Goal: Navigation & Orientation: Find specific page/section

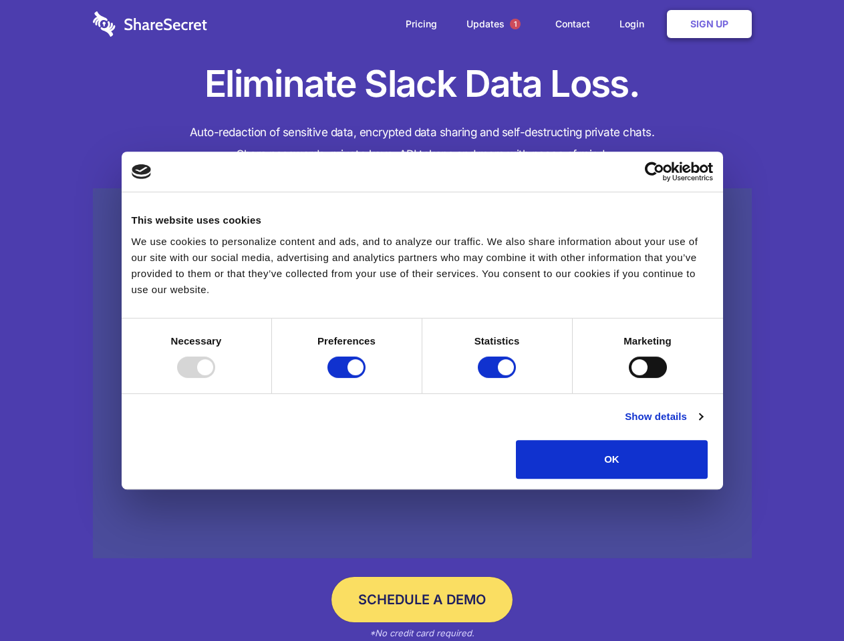
click at [215, 378] on div at bounding box center [196, 367] width 38 height 21
click at [365, 378] on input "Preferences" at bounding box center [346, 367] width 38 height 21
checkbox input "false"
click at [498, 378] on input "Statistics" at bounding box center [497, 367] width 38 height 21
checkbox input "false"
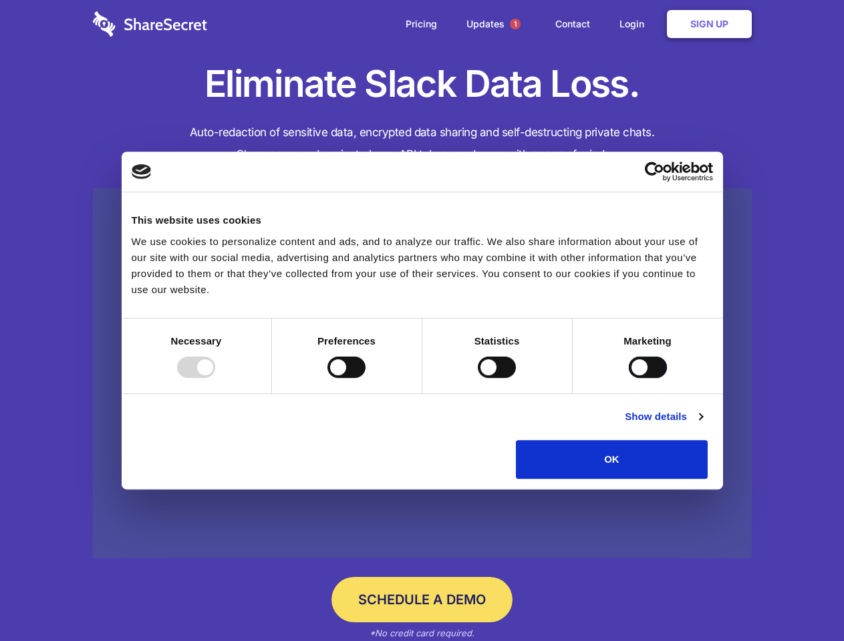
click at [629, 378] on input "Marketing" at bounding box center [648, 367] width 38 height 21
checkbox input "true"
click at [702, 425] on link "Show details" at bounding box center [663, 417] width 77 height 16
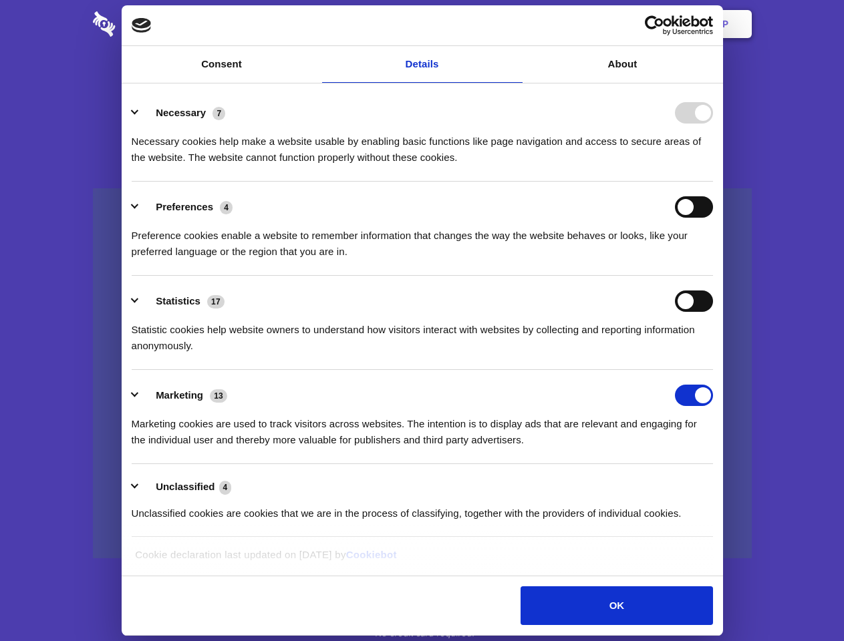
click at [713, 182] on li "Necessary 7 Necessary cookies help make a website usable by enabling basic func…" at bounding box center [422, 134] width 581 height 94
click at [514, 24] on span "1" at bounding box center [515, 24] width 11 height 11
